Goal: Communication & Community: Answer question/provide support

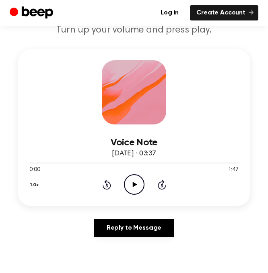
scroll to position [95, 0]
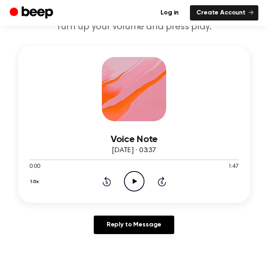
click at [129, 179] on icon "Play Audio" at bounding box center [134, 181] width 21 height 21
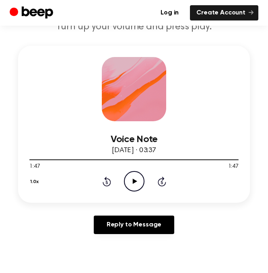
click at [132, 187] on icon "Play Audio" at bounding box center [134, 181] width 21 height 21
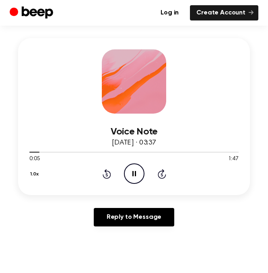
scroll to position [103, 0]
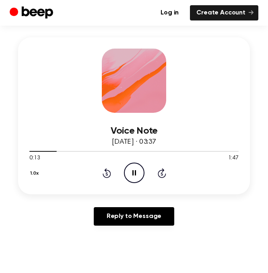
click at [71, 228] on div "Reply to Message" at bounding box center [134, 220] width 232 height 25
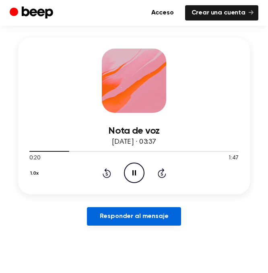
click at [103, 220] on font "Responder al mensaje" at bounding box center [134, 217] width 69 height 6
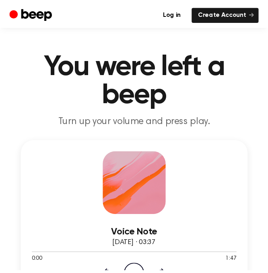
scroll to position [103, 0]
